Goal: Register for event/course

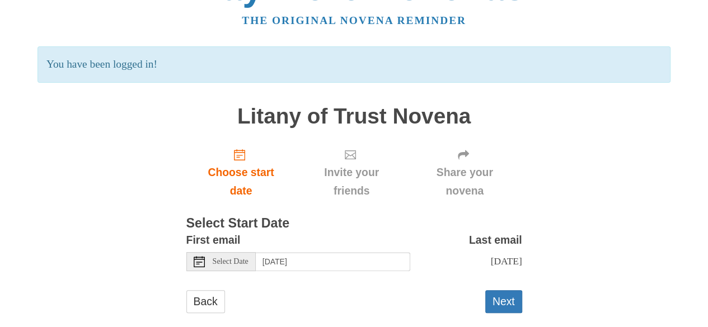
scroll to position [59, 0]
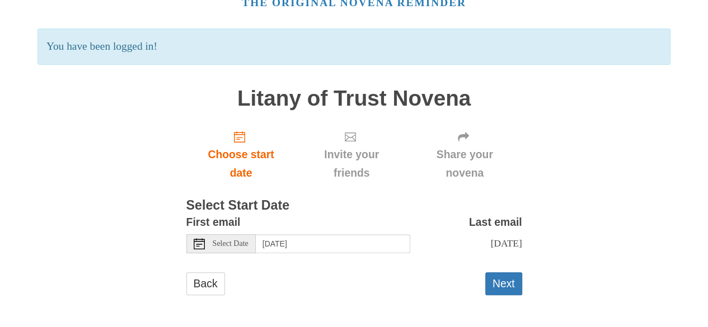
click at [222, 242] on span "Select Date" at bounding box center [231, 244] width 36 height 8
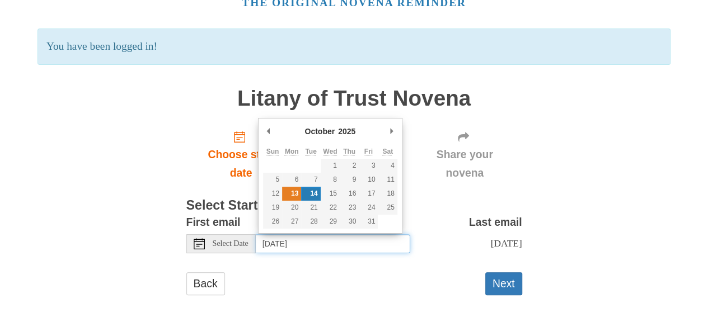
type input "Monday, October 13th"
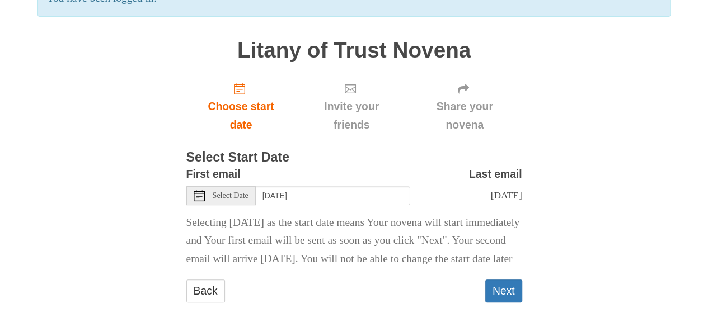
scroll to position [144, 0]
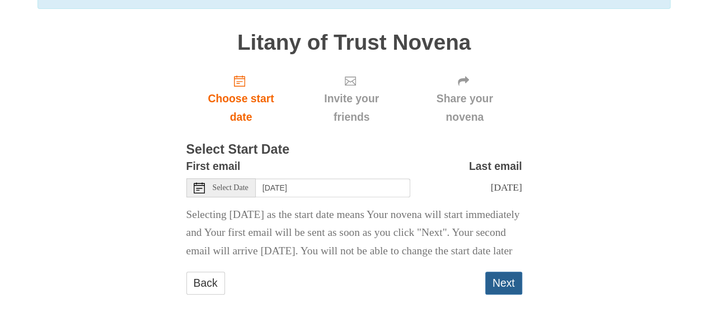
click at [505, 284] on button "Next" at bounding box center [503, 283] width 37 height 23
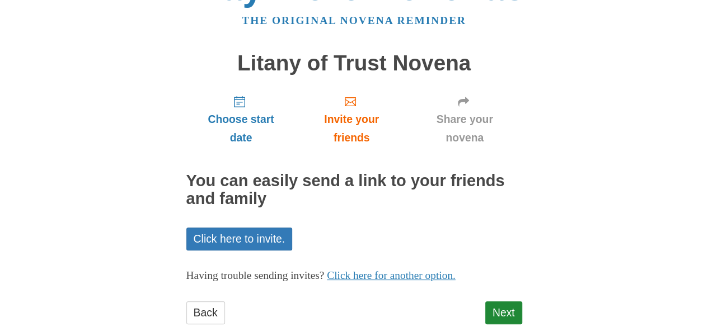
scroll to position [70, 0]
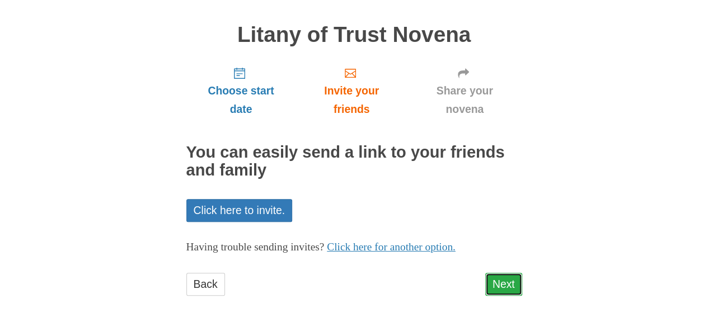
click at [502, 286] on link "Next" at bounding box center [503, 284] width 37 height 23
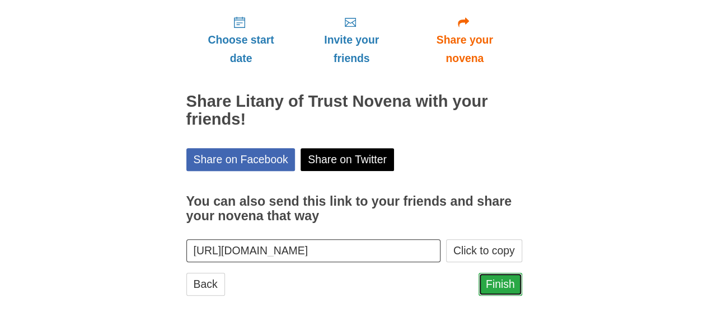
click at [493, 282] on link "Finish" at bounding box center [501, 284] width 44 height 23
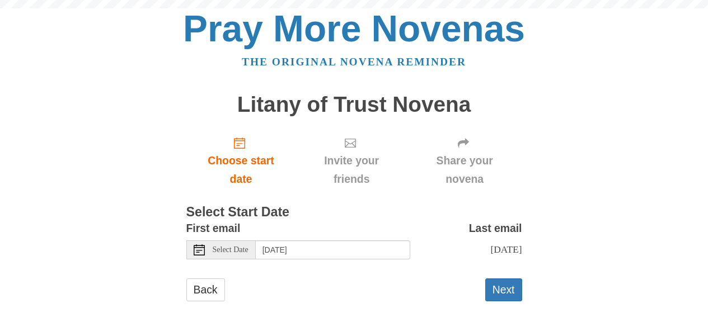
scroll to position [7, 0]
